Goal: Information Seeking & Learning: Find specific fact

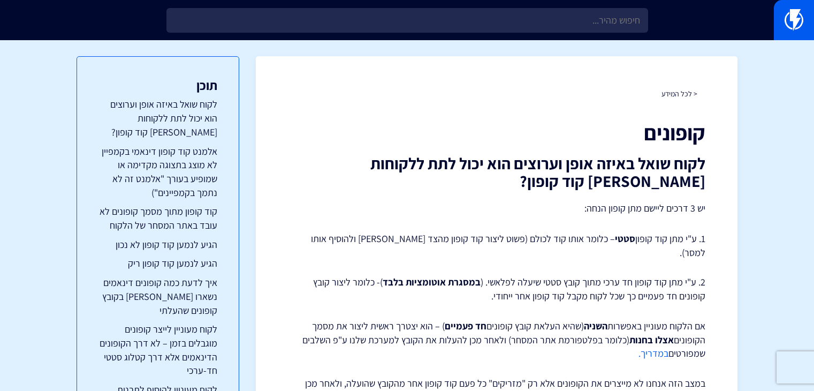
click at [483, 25] on input "text" at bounding box center [407, 20] width 482 height 25
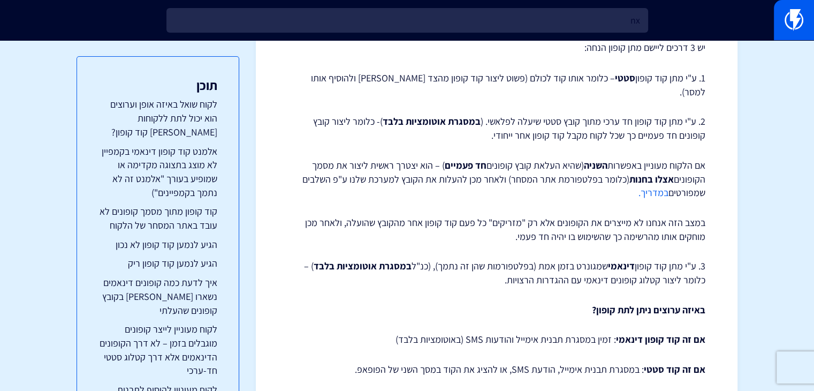
type input "n"
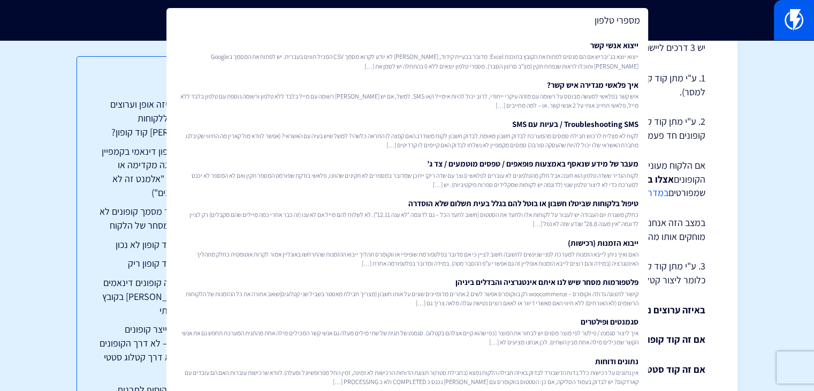
type input "מספרי טלפון"
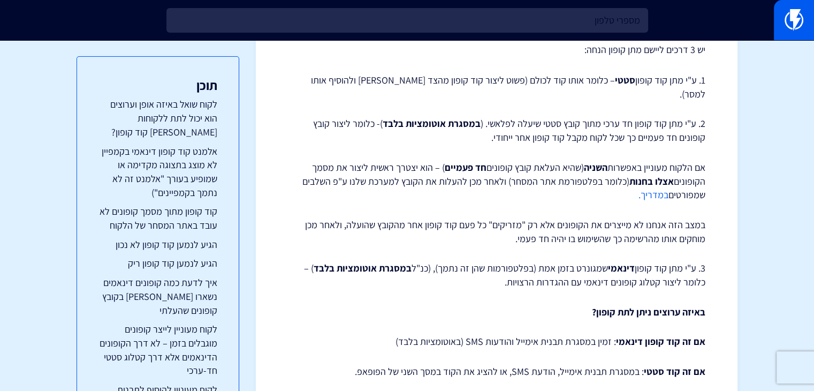
scroll to position [161, 0]
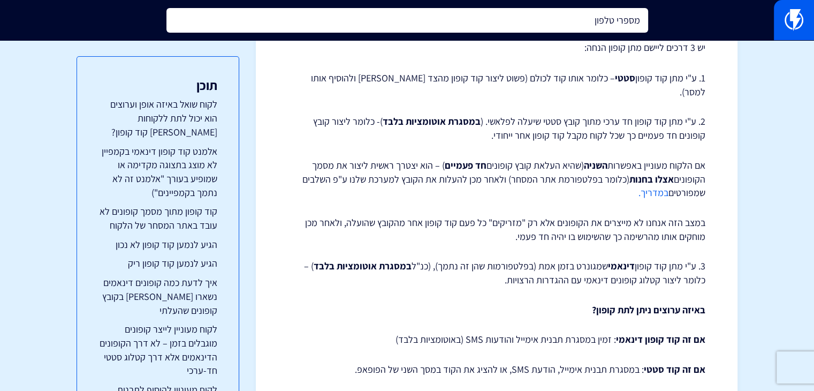
click at [444, 19] on input "מספרי טלפון" at bounding box center [407, 20] width 482 height 25
click at [557, 22] on input "מספרי טלפון" at bounding box center [407, 20] width 482 height 25
type input "הקלקות יחודייות"
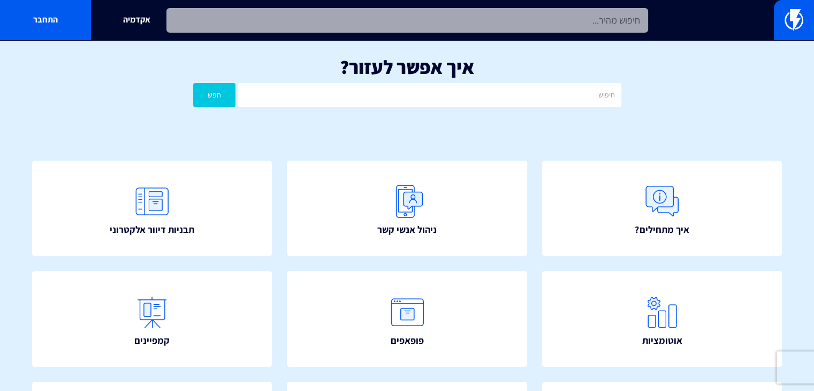
click at [484, 12] on input "text" at bounding box center [407, 20] width 482 height 25
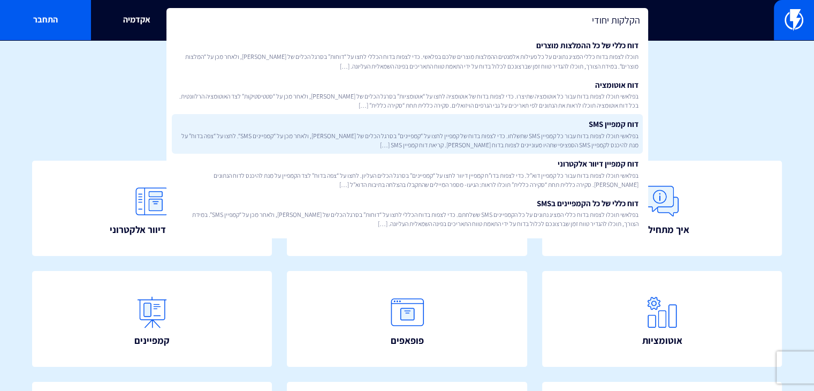
type input "הקלקות יחודי"
click at [566, 126] on link "דוח קמפיין SMS בפלאשי תוכלו לצפות בדוח עבור כל קמפיין SMS שתשלחו. כדי לצפות בדו…" at bounding box center [407, 134] width 471 height 40
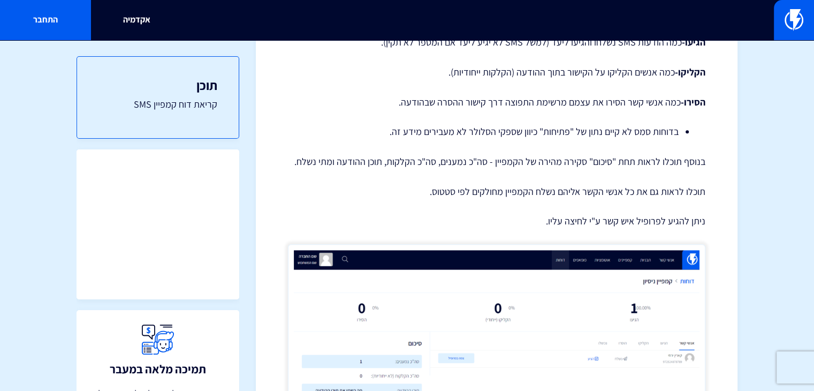
scroll to position [455, 0]
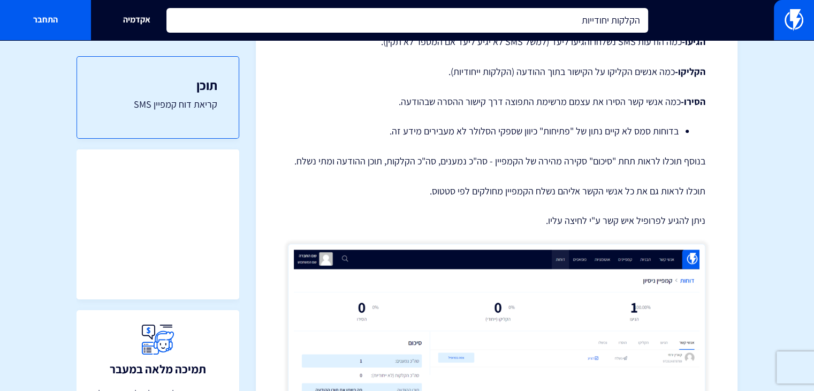
click at [574, 25] on input "הקלקות יחודייות" at bounding box center [407, 20] width 482 height 25
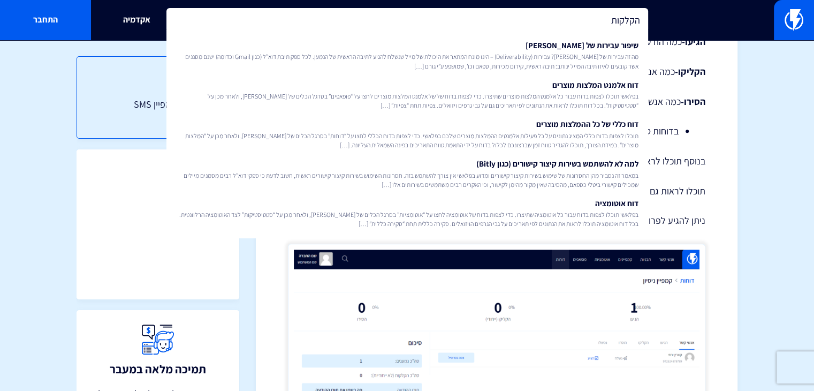
type input "הקלקות"
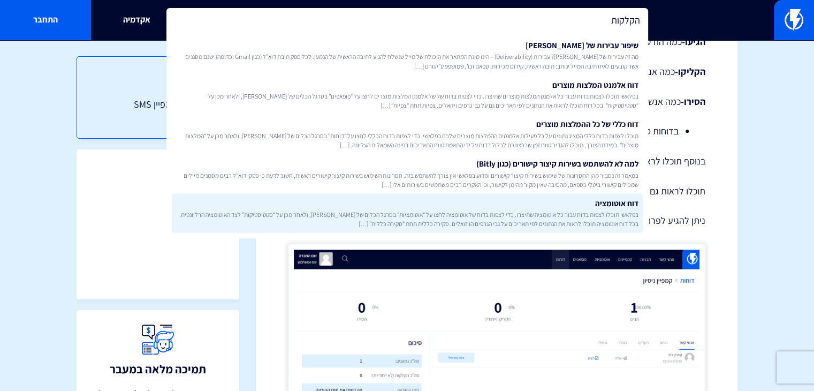
click at [578, 222] on span "בפלאשי תוכלו לצפות בדוח עבור כל אוטומציה שתיצרו. כדי לצפות בדוח של אוטומציה לחצ…" at bounding box center [407, 219] width 462 height 18
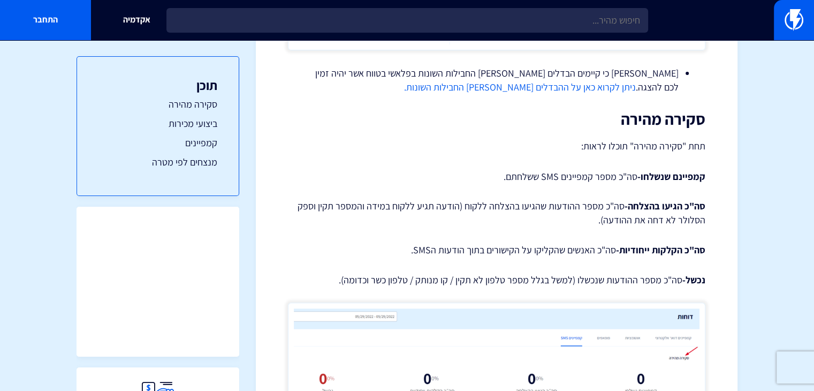
scroll to position [375, 0]
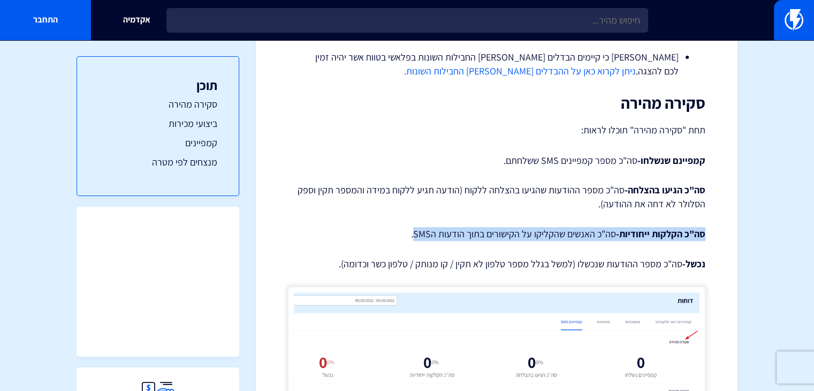
drag, startPoint x: 416, startPoint y: 233, endPoint x: 707, endPoint y: 238, distance: 290.2
copy p "סה"כ הקלקות ייחודיות- סה"כ האנשים שהקליקו על הקישורים בתוך הודעות הSMS"
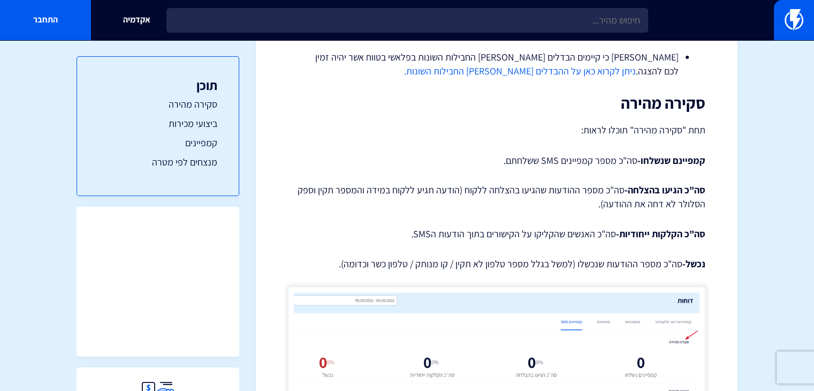
drag, startPoint x: 613, startPoint y: 241, endPoint x: 562, endPoint y: 234, distance: 51.9
click at [562, 234] on p "סה"כ הקלקות ייחודיות- סה"כ האנשים שהקליקו על הקישורים בתוך הודעות הSMS." at bounding box center [497, 234] width 418 height 14
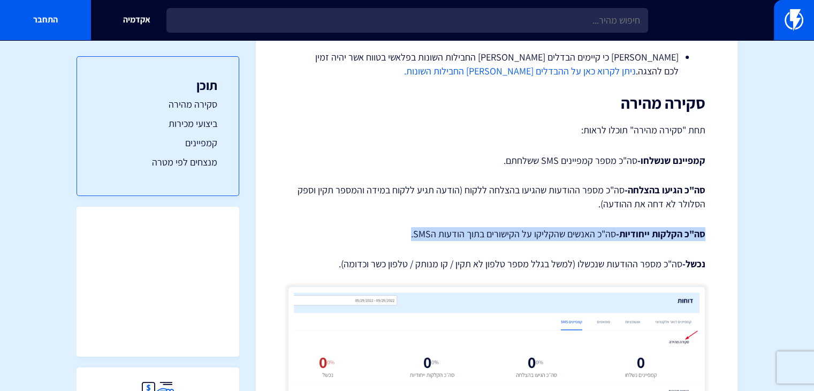
click at [562, 234] on p "סה"כ הקלקות ייחודיות- סה"כ האנשים שהקליקו על הקישורים בתוך הודעות הSMS." at bounding box center [497, 234] width 418 height 14
copy div "סה"כ הקלקות ייחודיות- סה"כ האנשים שהקליקו על הקישורים בתוך הודעות הSMS."
